Goal: Information Seeking & Learning: Learn about a topic

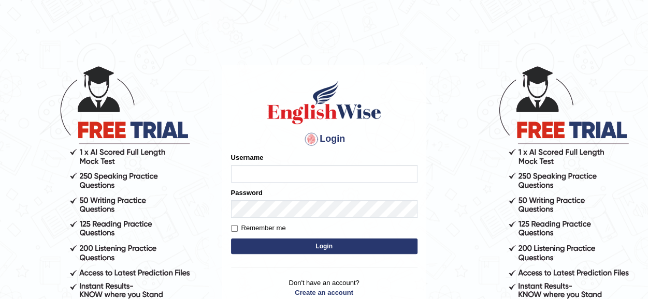
type input "Sonia_parramatta"
click at [339, 249] on button "Login" at bounding box center [324, 247] width 186 height 16
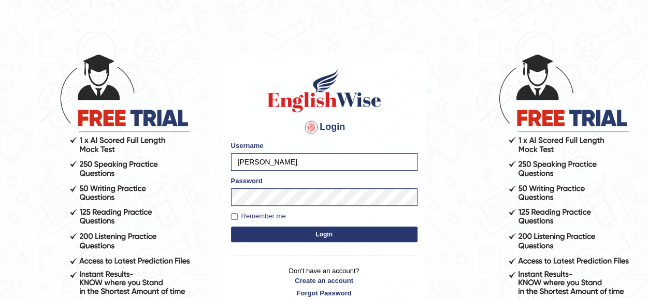
scroll to position [12, 0]
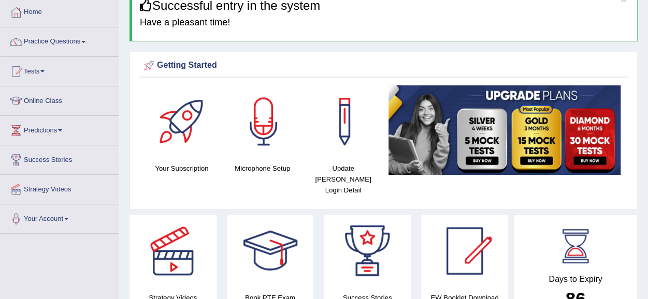
scroll to position [53, 0]
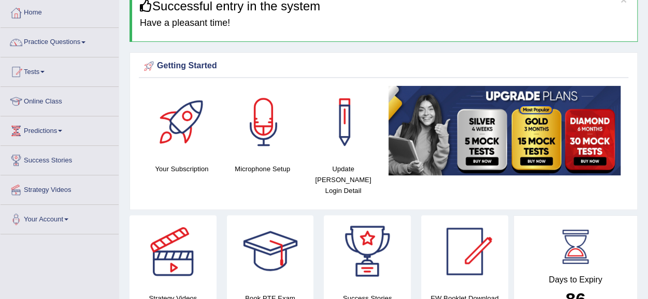
click at [69, 45] on link "Practice Questions" at bounding box center [60, 41] width 118 height 26
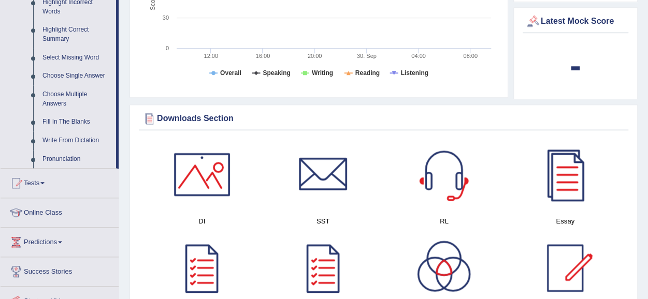
scroll to position [495, 0]
click at [304, 184] on div at bounding box center [323, 174] width 72 height 72
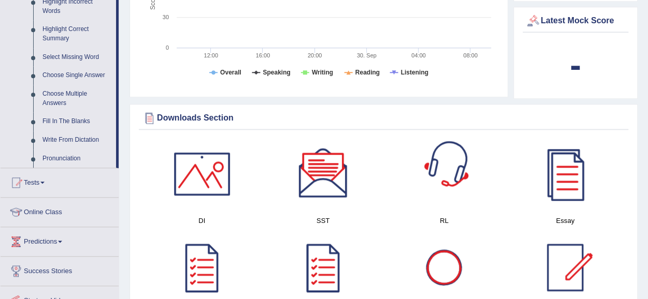
click at [440, 154] on div at bounding box center [443, 174] width 72 height 72
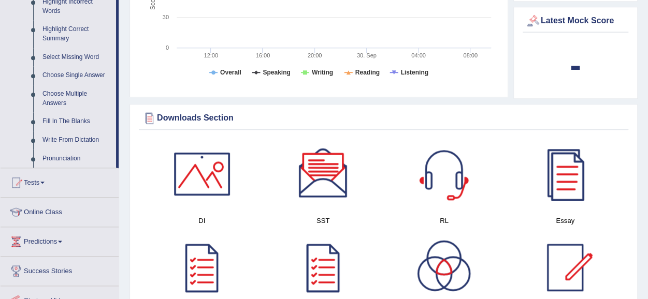
click at [571, 181] on div at bounding box center [565, 174] width 72 height 72
click at [572, 265] on div at bounding box center [565, 267] width 72 height 72
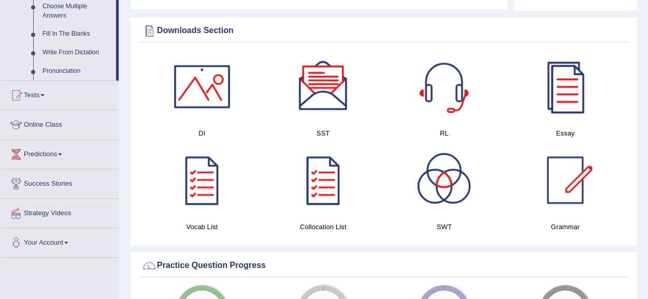
scroll to position [582, 0]
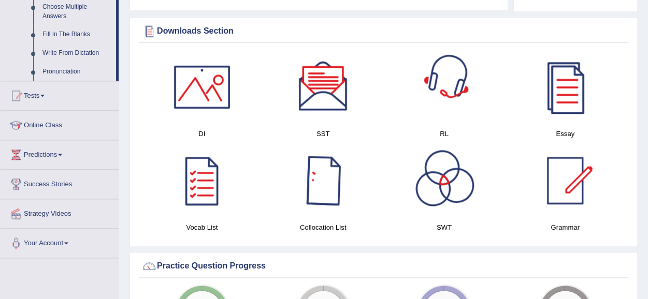
click at [305, 189] on div at bounding box center [323, 180] width 72 height 72
